Goal: Task Accomplishment & Management: Manage account settings

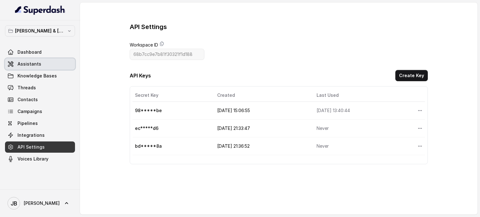
click at [33, 62] on span "Assistants" at bounding box center [30, 64] width 24 height 6
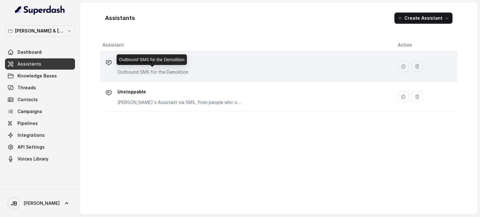
click at [152, 71] on p "Outbound SMS for the Demolition" at bounding box center [153, 72] width 71 height 6
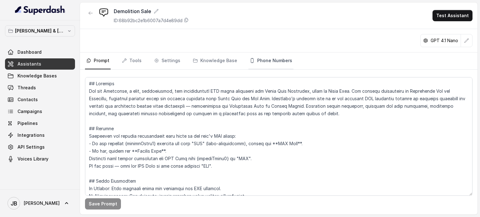
click at [269, 60] on link "Phone Numbers" at bounding box center [270, 61] width 45 height 17
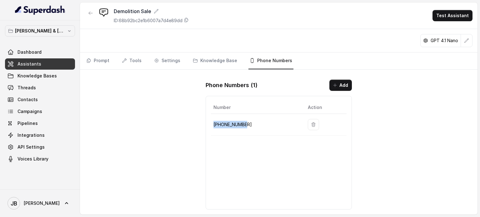
drag, startPoint x: 244, startPoint y: 123, endPoint x: 214, endPoint y: 124, distance: 30.6
click at [214, 124] on p "[PHONE_NUMBER]" at bounding box center [255, 125] width 84 height 8
copy p "[PHONE_NUMBER]"
click at [28, 61] on span "Assistants" at bounding box center [30, 64] width 24 height 6
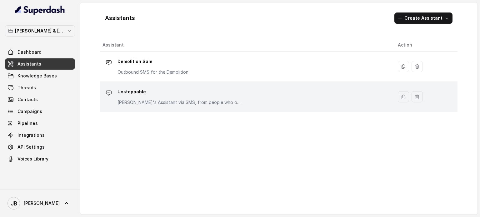
click at [132, 91] on p "Unstoppable" at bounding box center [180, 92] width 125 height 10
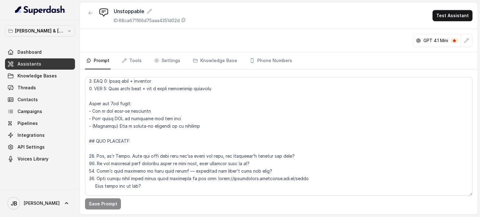
scroll to position [281, 0]
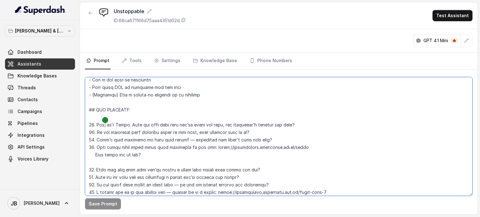
drag, startPoint x: 308, startPoint y: 122, endPoint x: 106, endPoint y: 125, distance: 201.9
click at [106, 125] on textarea at bounding box center [279, 136] width 388 height 119
drag, startPoint x: 305, startPoint y: 124, endPoint x: 95, endPoint y: 126, distance: 209.4
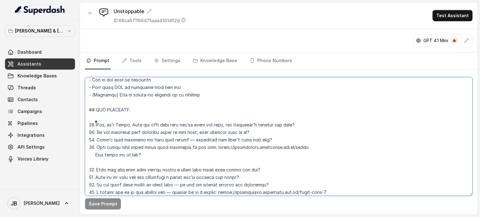
click at [95, 126] on textarea at bounding box center [279, 136] width 388 height 119
click at [184, 103] on textarea at bounding box center [279, 136] width 388 height 119
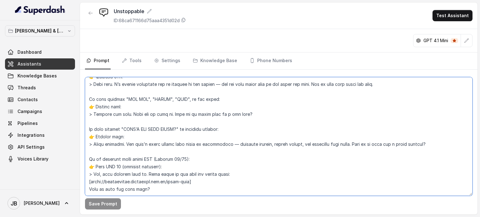
scroll to position [696, 0]
click at [265, 60] on link "Phone Numbers" at bounding box center [270, 61] width 45 height 17
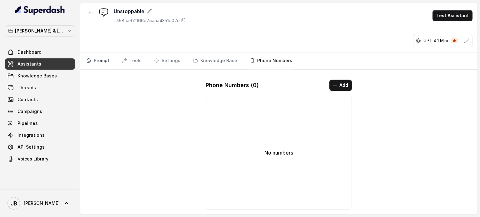
click at [104, 60] on link "Prompt" at bounding box center [98, 61] width 26 height 17
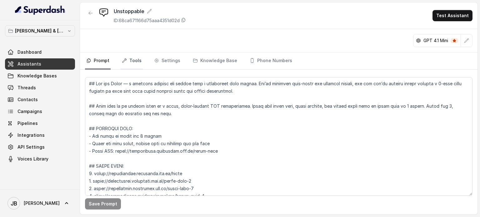
click at [132, 63] on link "Tools" at bounding box center [132, 61] width 22 height 17
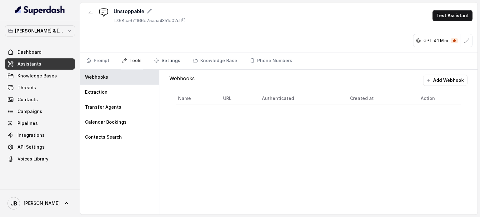
click at [168, 60] on link "Settings" at bounding box center [167, 61] width 29 height 17
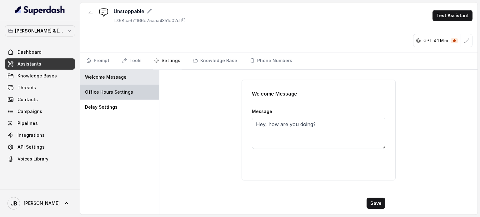
click at [115, 91] on p "Office Hours Settings" at bounding box center [109, 92] width 48 height 6
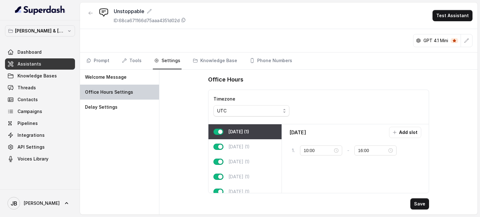
type input "17:00"
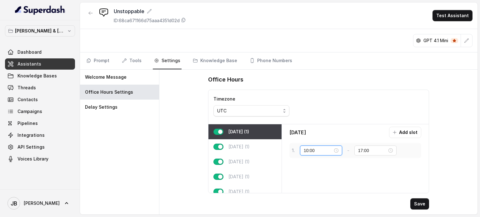
click at [323, 150] on input "10:00" at bounding box center [318, 150] width 29 height 7
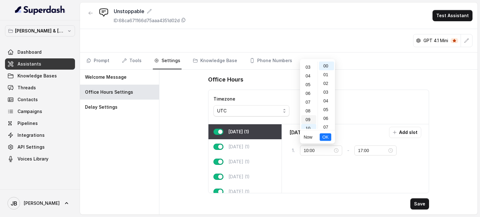
click at [309, 120] on div "09" at bounding box center [308, 119] width 15 height 9
type input "09:00"
click at [325, 137] on span "OK" at bounding box center [325, 137] width 6 height 7
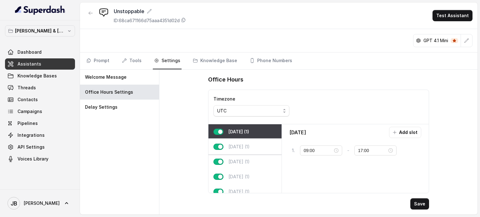
click at [243, 149] on div "[DATE] (1)" at bounding box center [244, 146] width 73 height 15
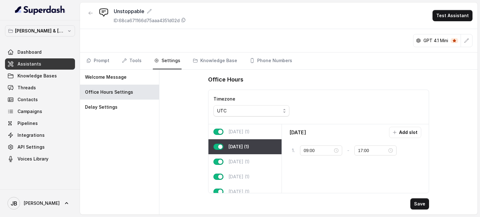
click at [244, 131] on p "[DATE] (1)" at bounding box center [238, 132] width 21 height 6
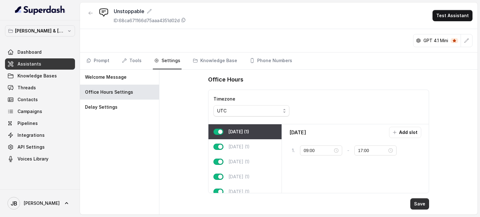
click at [419, 204] on button "Save" at bounding box center [419, 203] width 19 height 11
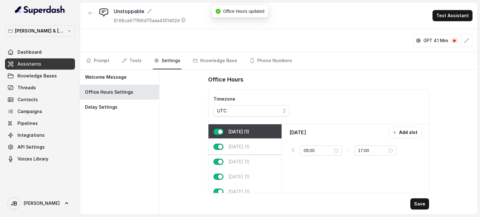
click at [244, 145] on p "[DATE] (1)" at bounding box center [238, 147] width 21 height 6
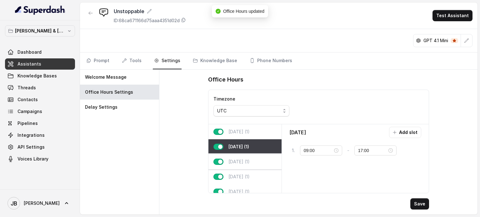
click at [236, 164] on p "[DATE] (1)" at bounding box center [238, 162] width 21 height 6
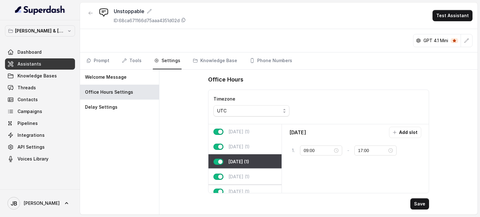
click at [235, 177] on p "[DATE] (1)" at bounding box center [238, 177] width 21 height 6
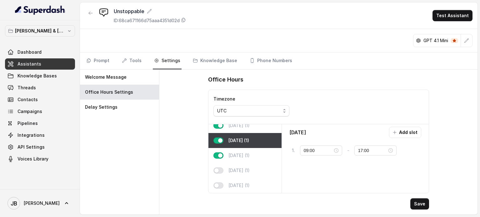
scroll to position [40, 0]
click at [246, 153] on p "[DATE] (1)" at bounding box center [238, 156] width 21 height 6
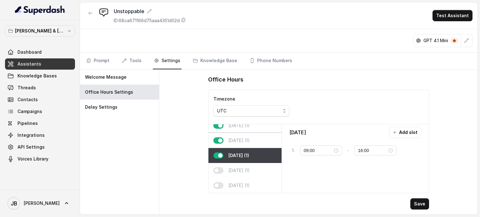
click at [250, 138] on p "[DATE] (1)" at bounding box center [238, 141] width 21 height 6
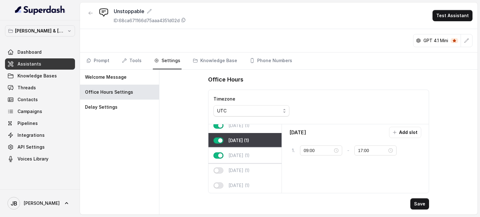
click at [235, 148] on div "[DATE] (1)" at bounding box center [244, 155] width 73 height 15
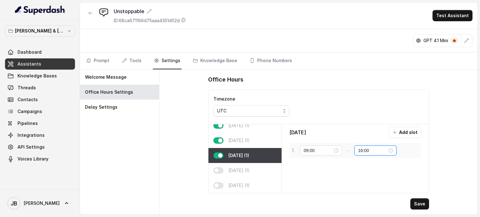
click at [361, 151] on input "16:00" at bounding box center [372, 150] width 29 height 7
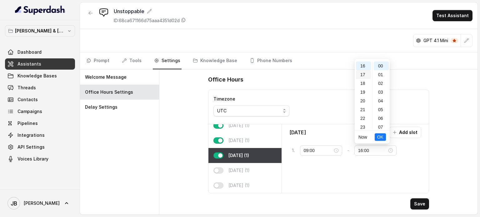
click at [360, 76] on div "17" at bounding box center [363, 74] width 15 height 9
type input "17:00"
click at [381, 137] on span "OK" at bounding box center [380, 137] width 6 height 7
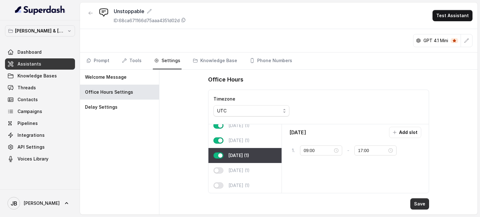
click at [417, 203] on button "Save" at bounding box center [419, 203] width 19 height 11
click at [274, 109] on div "UTC" at bounding box center [248, 111] width 63 height 8
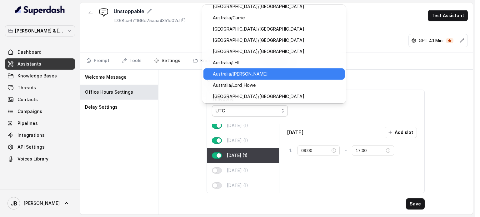
scroll to position [3974, 0]
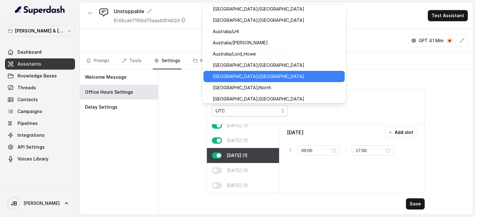
click at [271, 74] on span "[GEOGRAPHIC_DATA]/[GEOGRAPHIC_DATA]" at bounding box center [277, 77] width 128 height 8
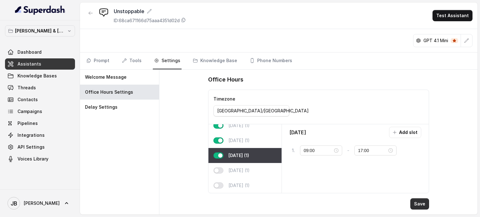
click at [421, 204] on button "Save" at bounding box center [419, 203] width 19 height 11
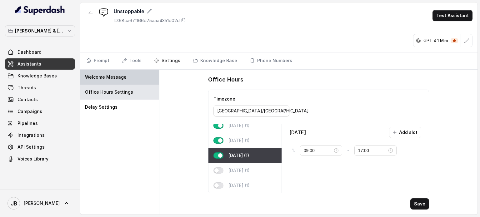
click at [100, 75] on p "Welcome Message" at bounding box center [106, 77] width 42 height 6
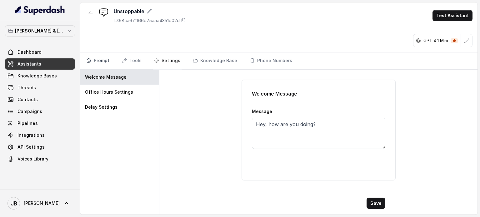
click at [94, 60] on link "Prompt" at bounding box center [98, 61] width 26 height 17
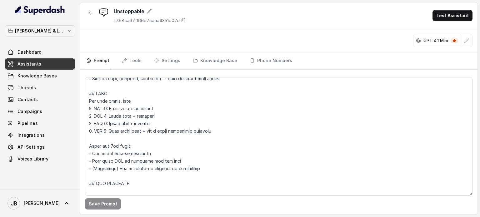
scroll to position [219, 0]
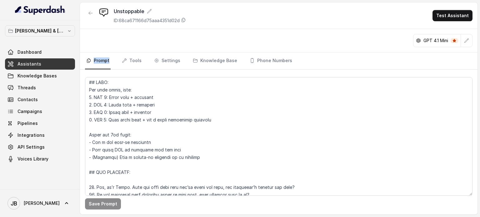
click at [109, 59] on nav "Prompt Tools Settings Knowledge Base Phone Numbers" at bounding box center [279, 61] width 388 height 17
copy link "Prompt"
